Goal: Transaction & Acquisition: Purchase product/service

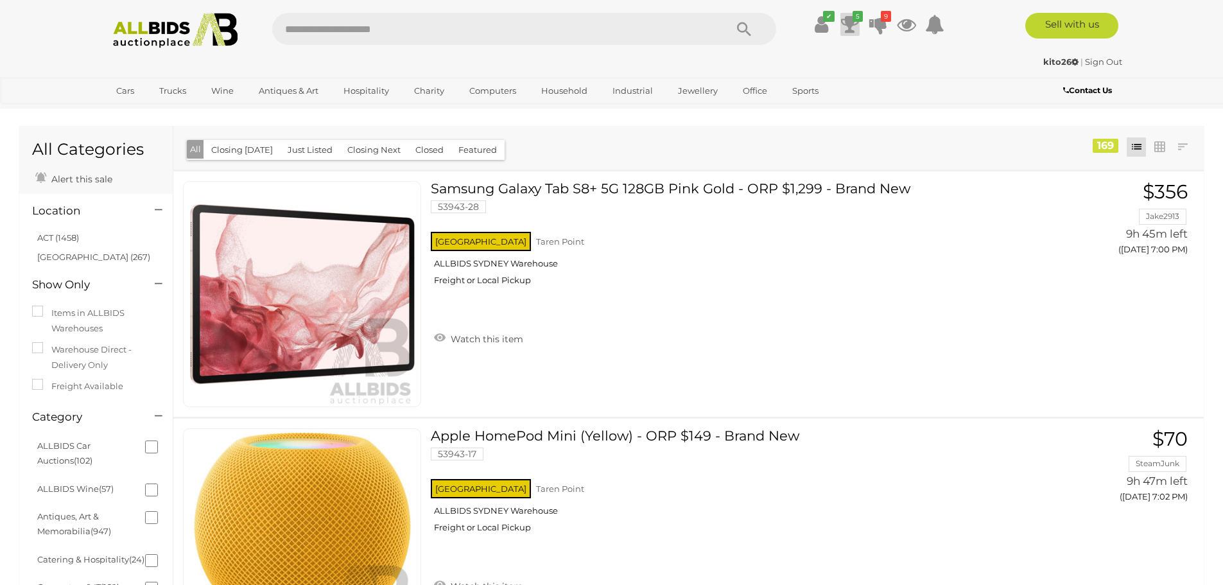
click at [846, 31] on icon at bounding box center [850, 24] width 18 height 23
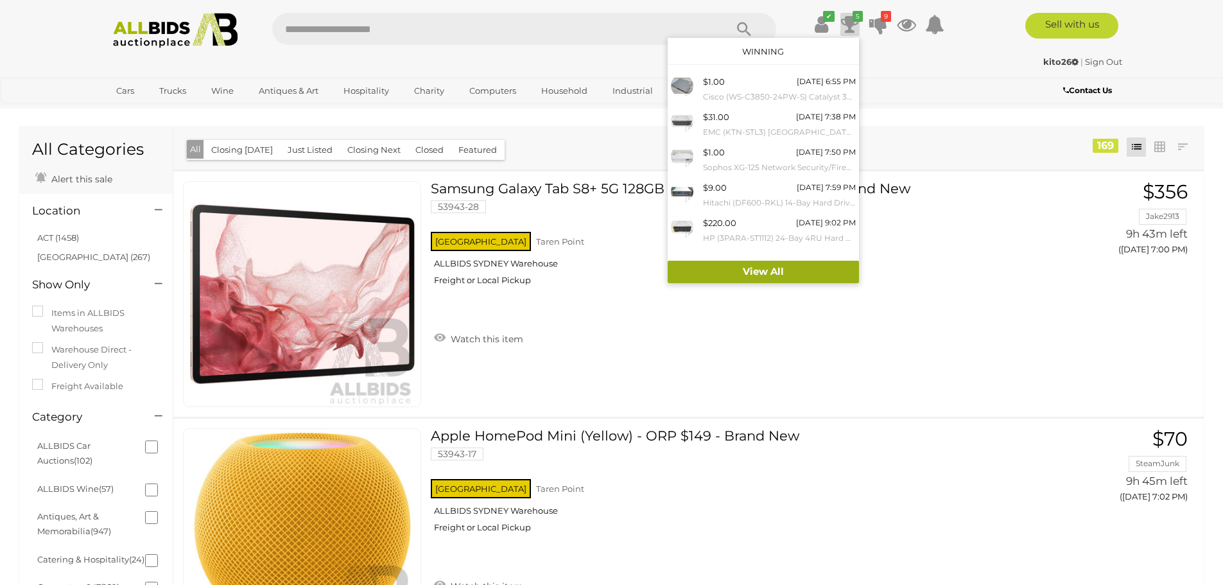
click at [787, 262] on link "View All" at bounding box center [762, 272] width 191 height 22
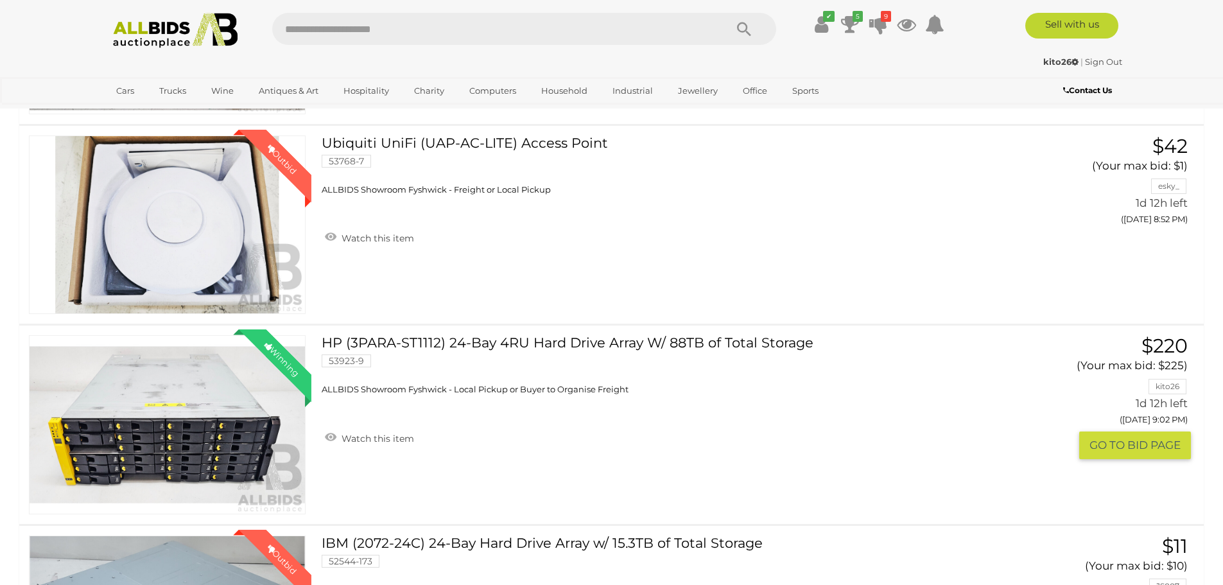
scroll to position [2054, 0]
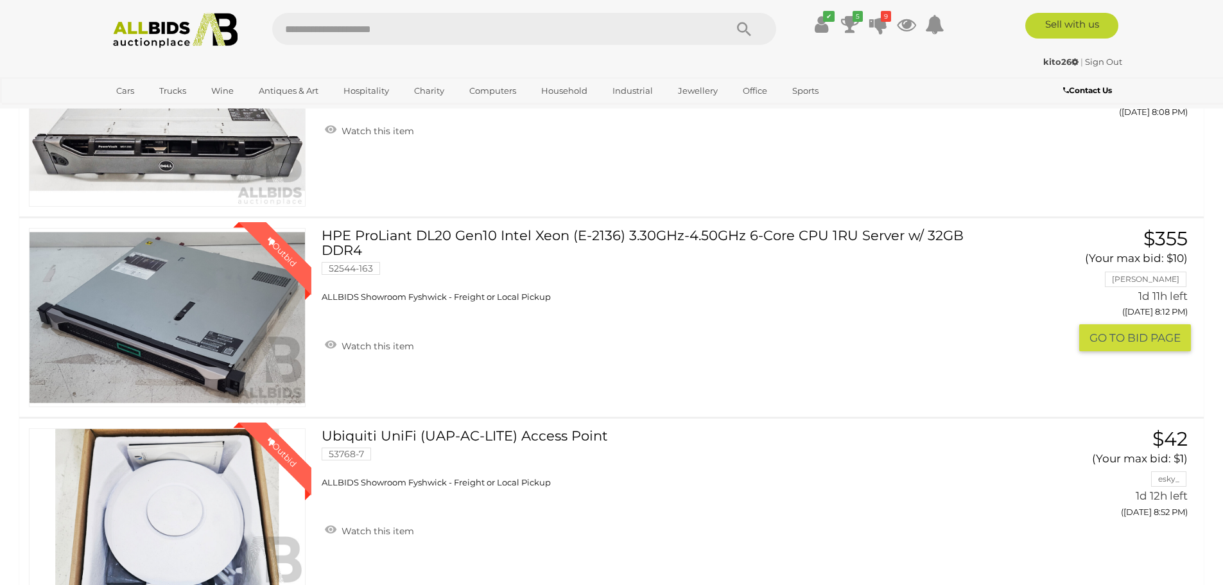
click at [504, 230] on link "HPE ProLiant DL20 Gen10 Intel Xeon (E-2136) 3.30GHz-4.50GHz 6-Core CPU 1RU Serv…" at bounding box center [663, 265] width 665 height 75
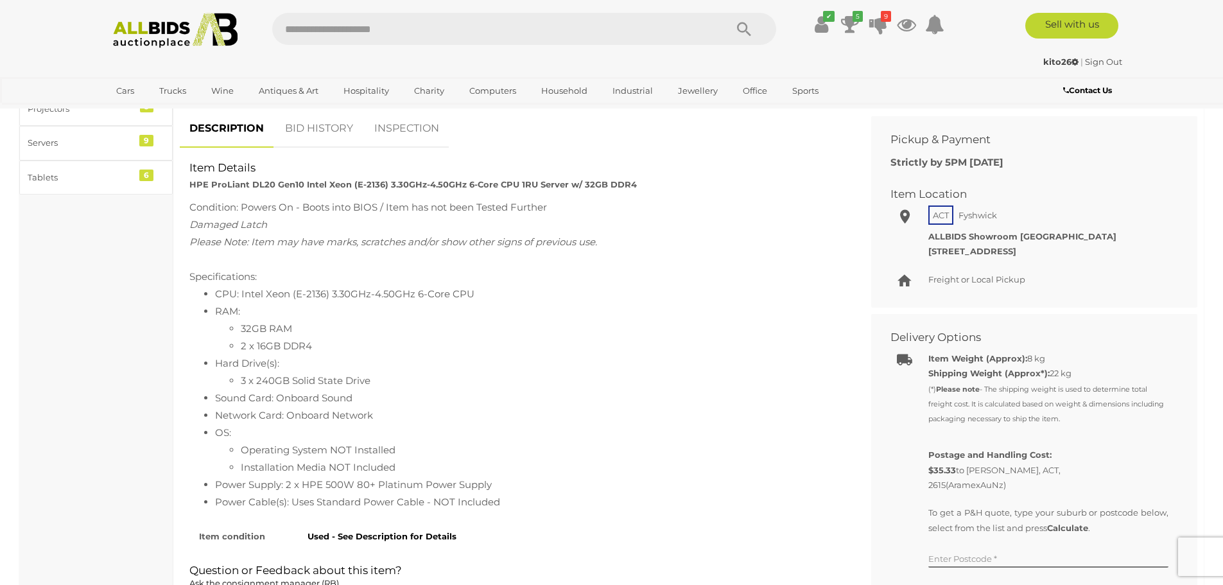
scroll to position [513, 0]
drag, startPoint x: 354, startPoint y: 293, endPoint x: 457, endPoint y: 294, distance: 103.3
click at [457, 294] on li "CPU: Intel Xeon (E-2136) 3.30GHz-4.50GHz 6-Core CPU" at bounding box center [528, 291] width 627 height 17
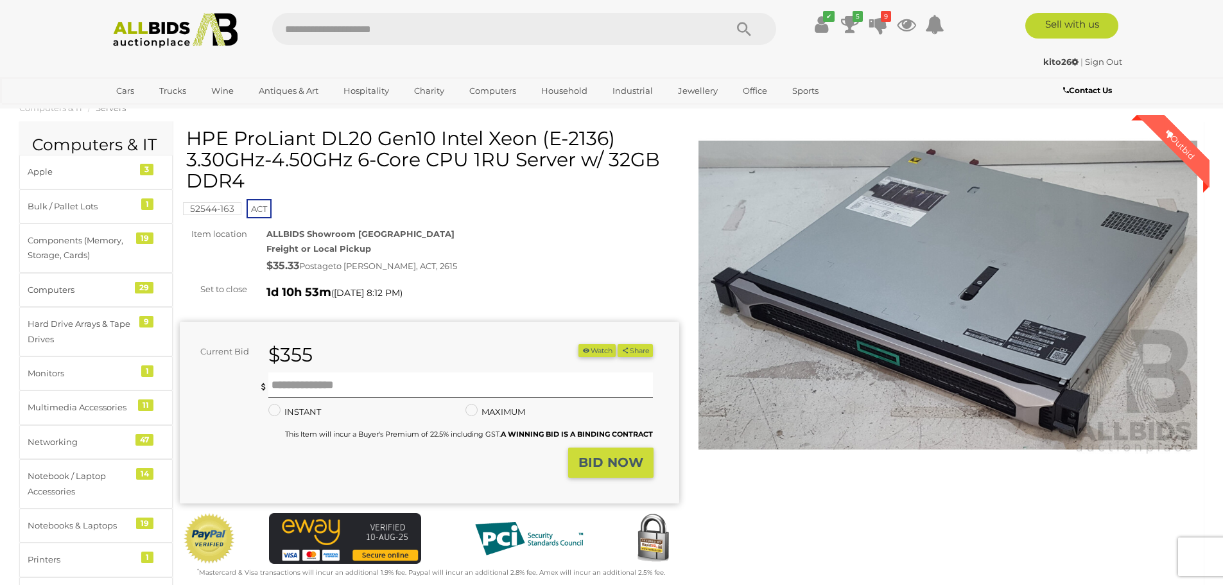
scroll to position [0, 0]
